Goal: Task Accomplishment & Management: Complete application form

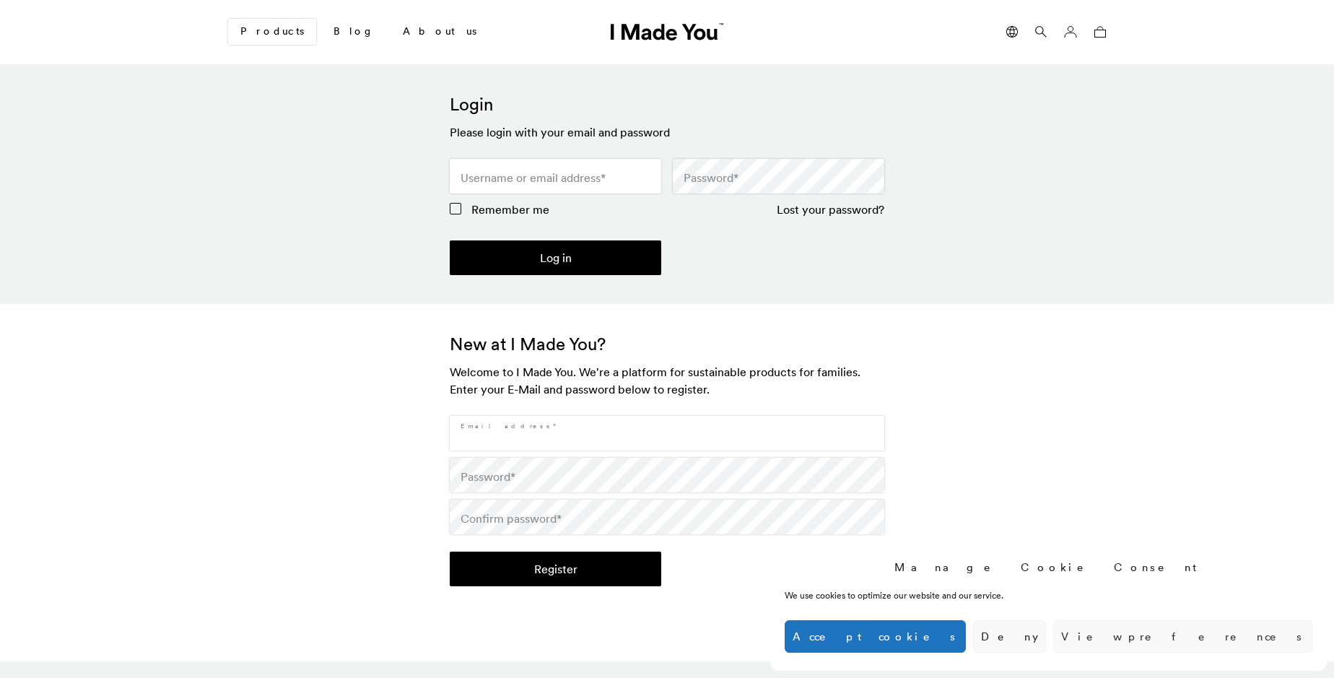
click at [667, 433] on input "Email address *" at bounding box center [667, 433] width 435 height 35
type input "[EMAIL_ADDRESS][DOMAIN_NAME]"
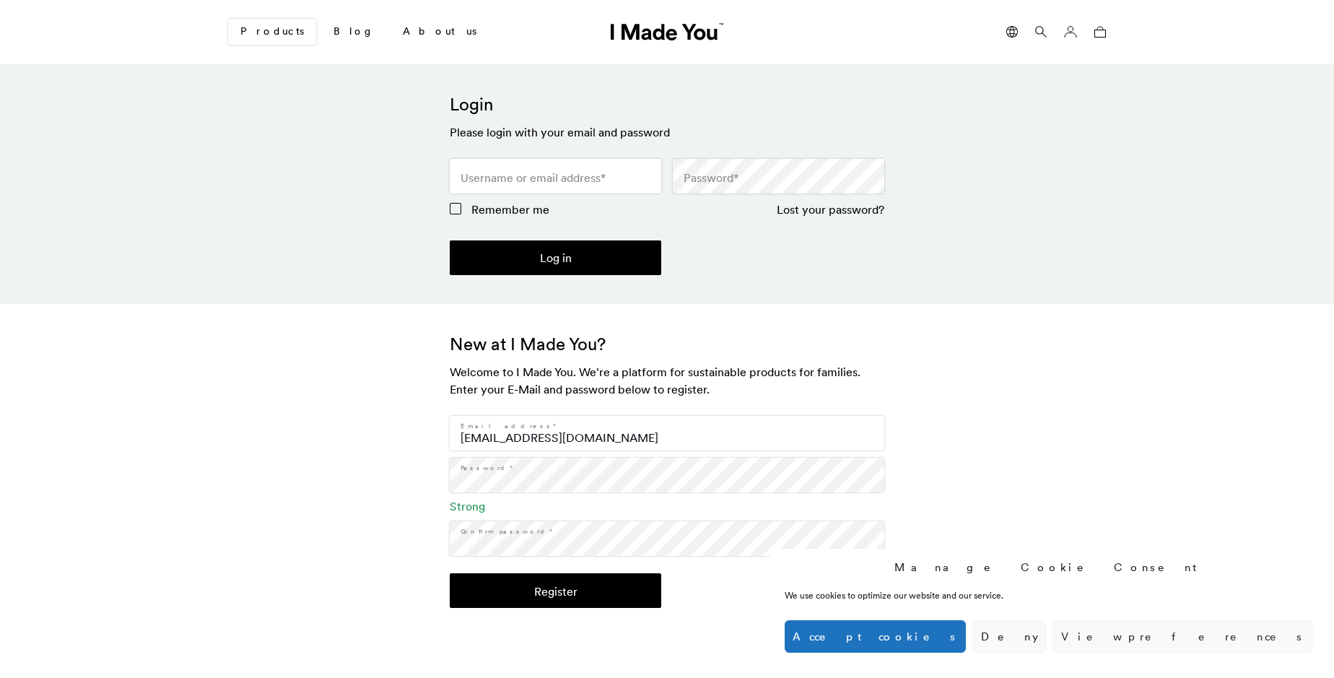
click at [555, 591] on button "Register" at bounding box center [556, 590] width 212 height 35
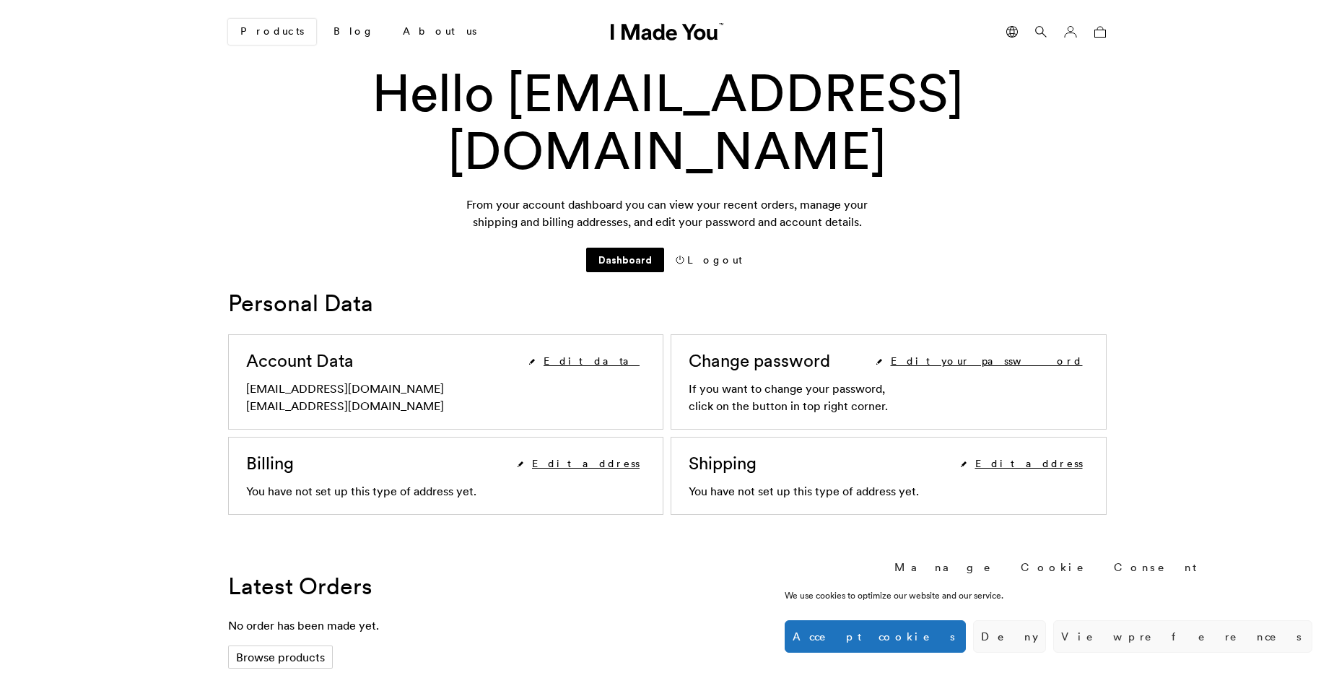
scroll to position [545, 0]
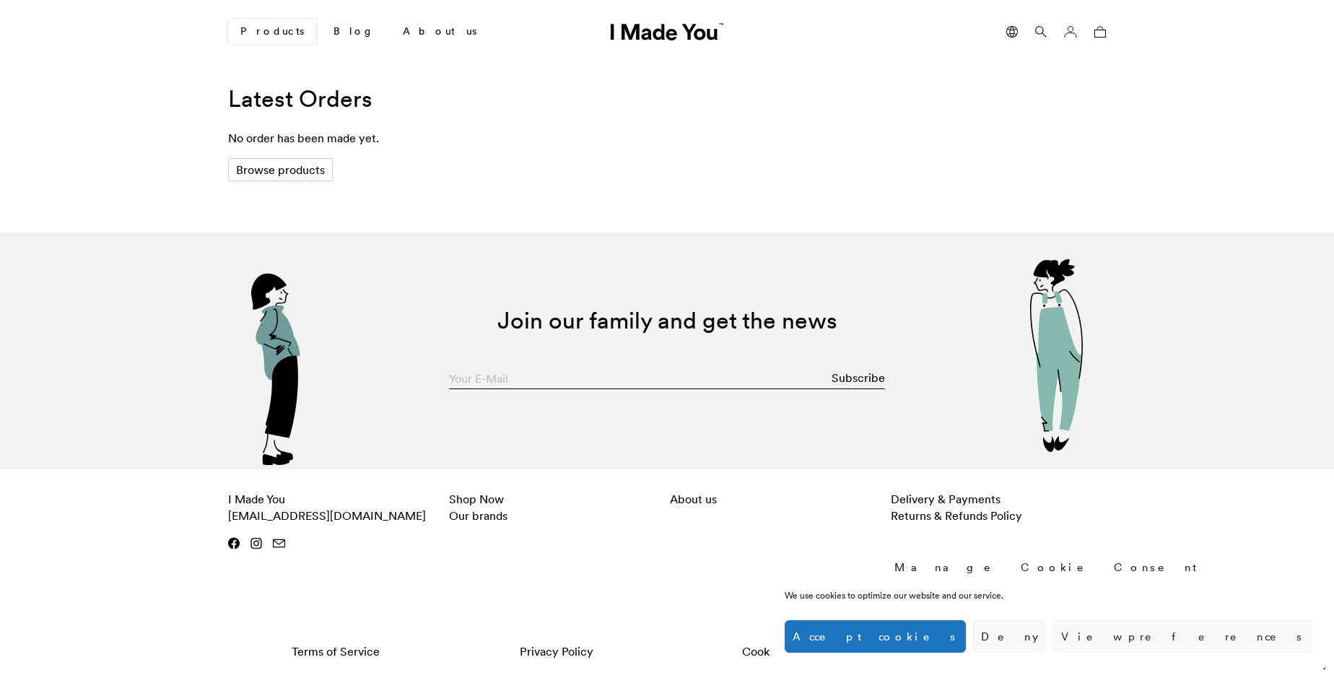
click at [667, 374] on input "Your E-Mail" at bounding box center [667, 374] width 436 height 29
type input "[EMAIL_ADDRESS][DOMAIN_NAME]"
click at [859, 378] on button "Subscribe" at bounding box center [858, 378] width 53 height 29
